Goal: Check status: Check status

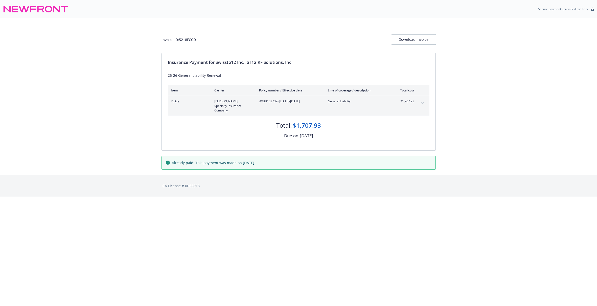
drag, startPoint x: 200, startPoint y: 65, endPoint x: 341, endPoint y: 134, distance: 156.7
click at [341, 134] on div "Insurance Payment for Swissto12 Inc.; ST12 RF Solutions, Inc 25-26 General Liab…" at bounding box center [299, 101] width 274 height 97
drag, startPoint x: 341, startPoint y: 134, endPoint x: 393, endPoint y: 128, distance: 51.9
click at [379, 132] on div "Due on [DATE]" at bounding box center [299, 135] width 262 height 7
click at [423, 105] on button "expand content" at bounding box center [423, 103] width 8 height 8
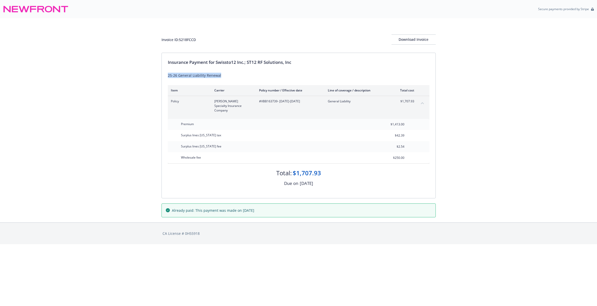
drag, startPoint x: 168, startPoint y: 76, endPoint x: 231, endPoint y: 72, distance: 63.1
click at [231, 72] on div "Insurance Payment for Swissto12 Inc.; ST12 RF Solutions, Inc 25-26 General Liab…" at bounding box center [299, 125] width 274 height 145
click at [517, 98] on div "Invoice ID: 5218FCCD Download Invoice Insurance Payment for Swissto12 Inc.; ST1…" at bounding box center [298, 120] width 597 height 204
